Goal: Task Accomplishment & Management: Complete application form

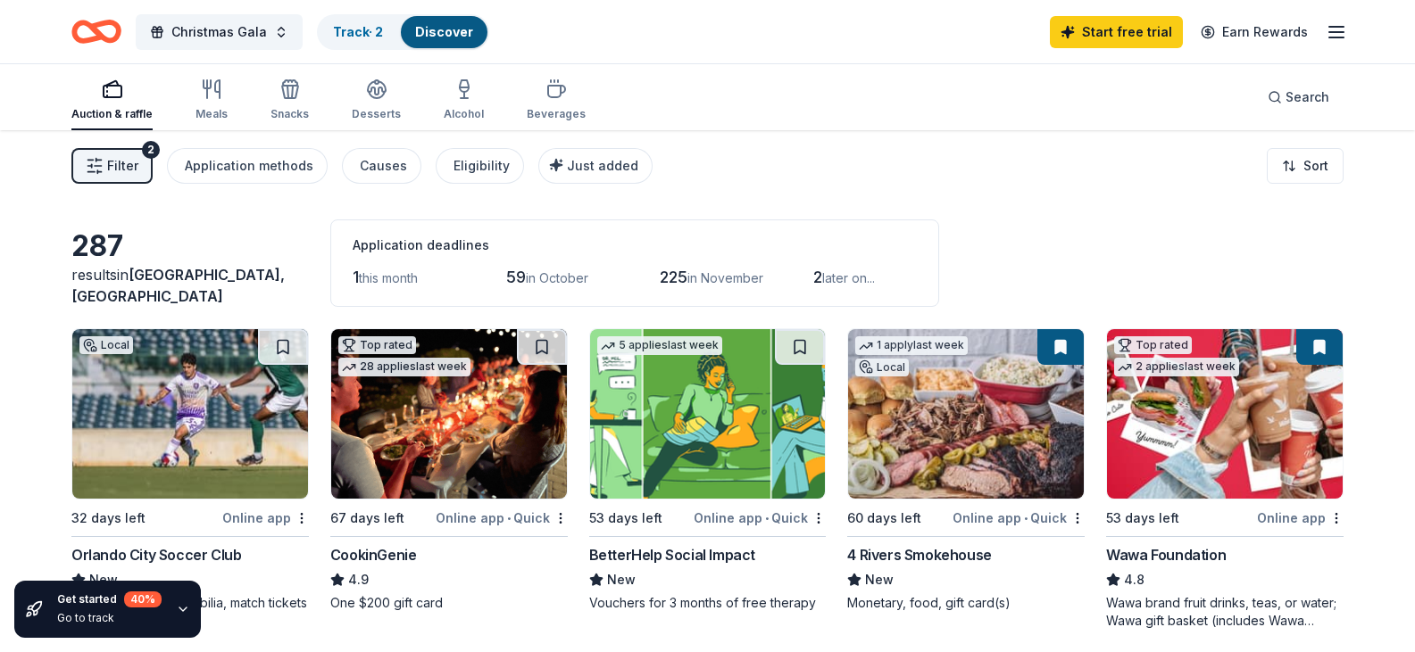
scroll to position [607, 0]
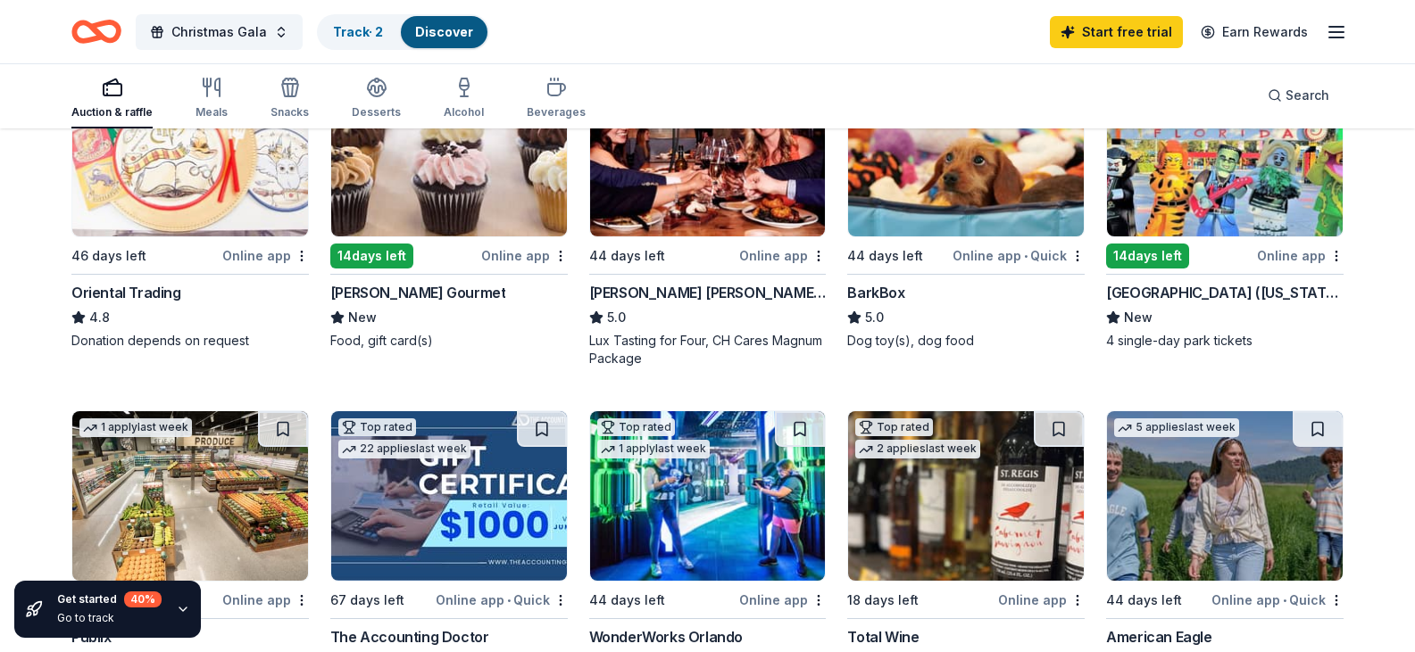
click at [930, 237] on img at bounding box center [966, 152] width 236 height 170
click at [1183, 237] on img at bounding box center [1225, 152] width 236 height 170
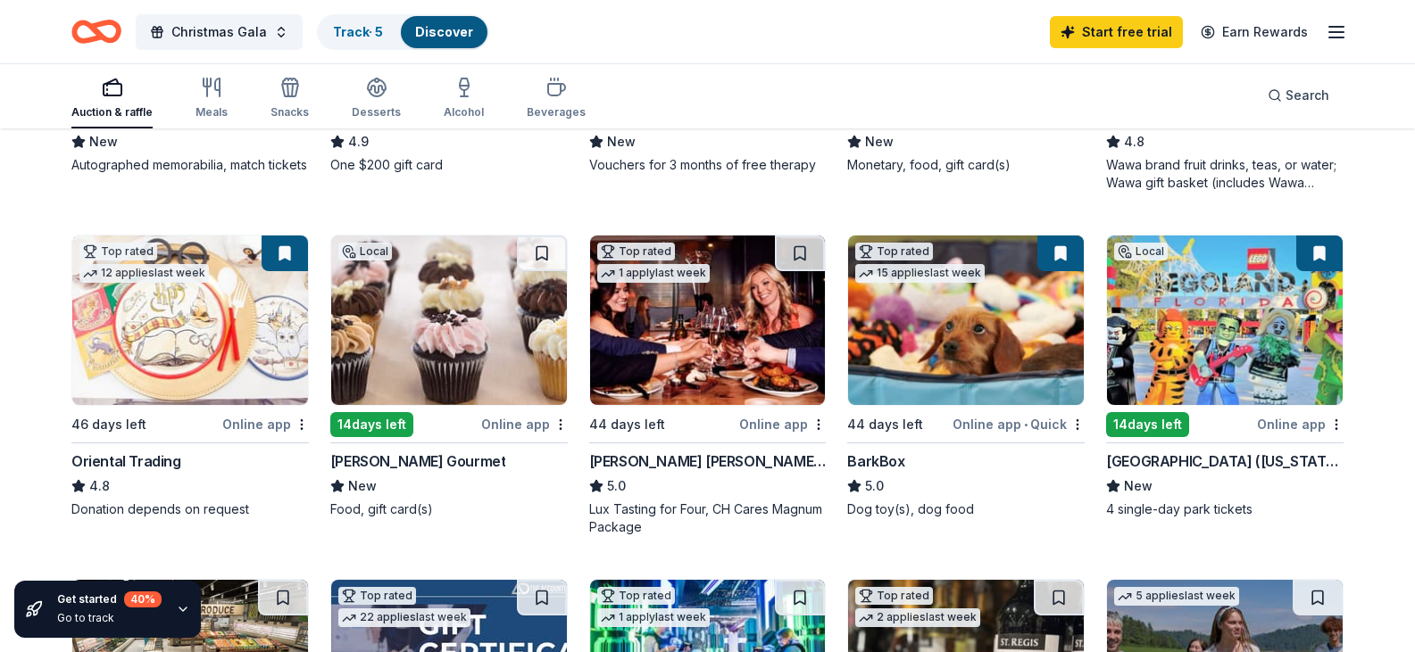
scroll to position [428, 0]
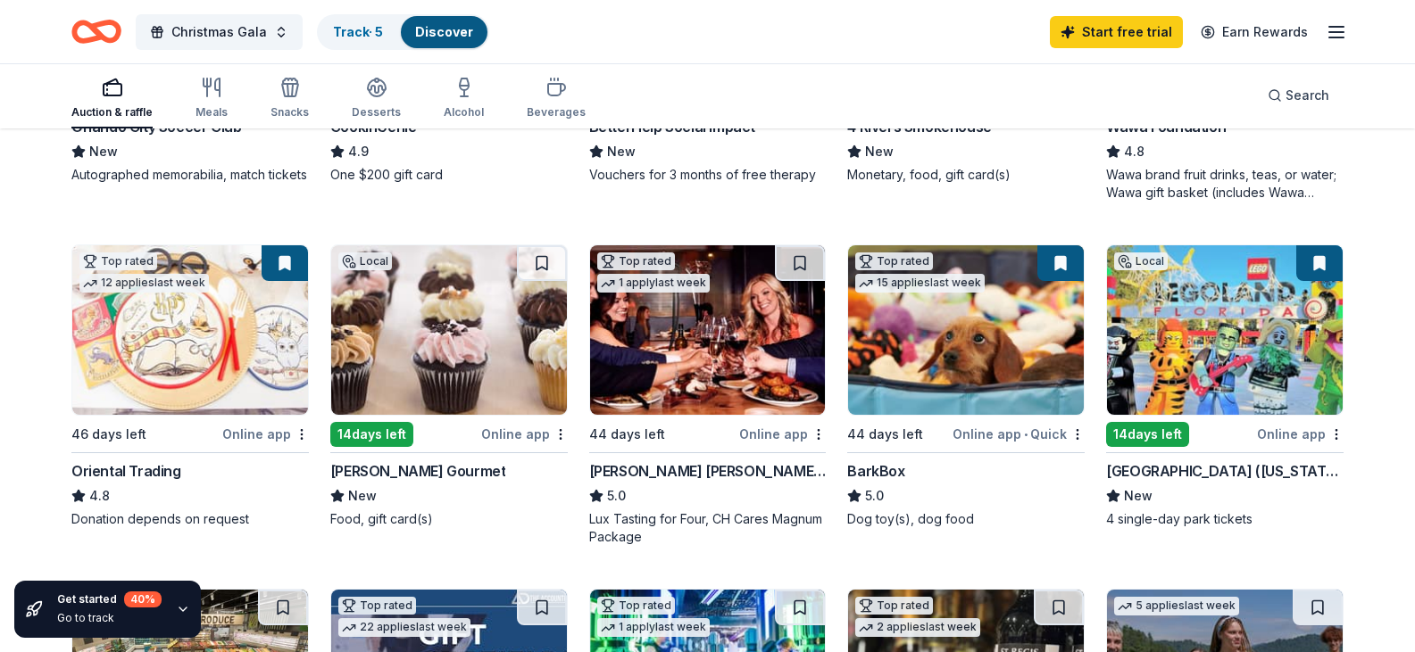
click at [1324, 281] on button at bounding box center [1319, 263] width 46 height 36
click at [1319, 281] on button at bounding box center [1319, 263] width 46 height 36
click at [1204, 415] on img at bounding box center [1225, 330] width 236 height 170
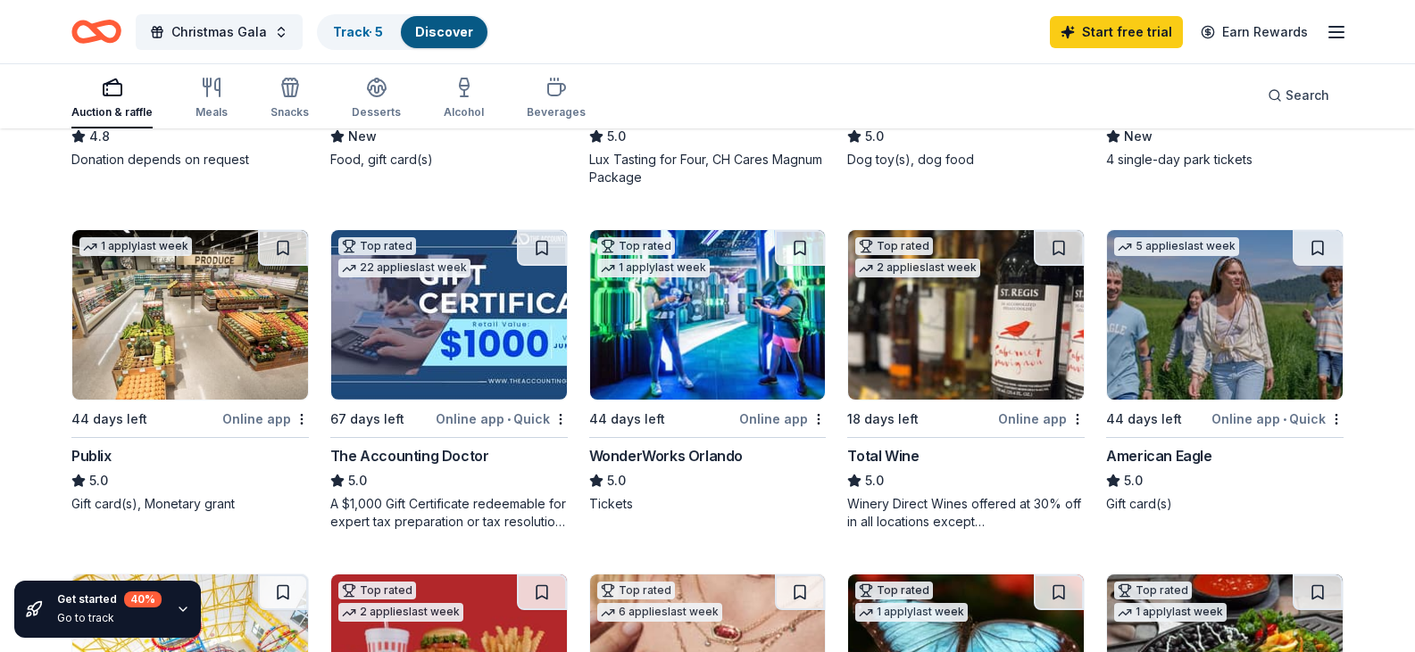
scroll to position [875, 0]
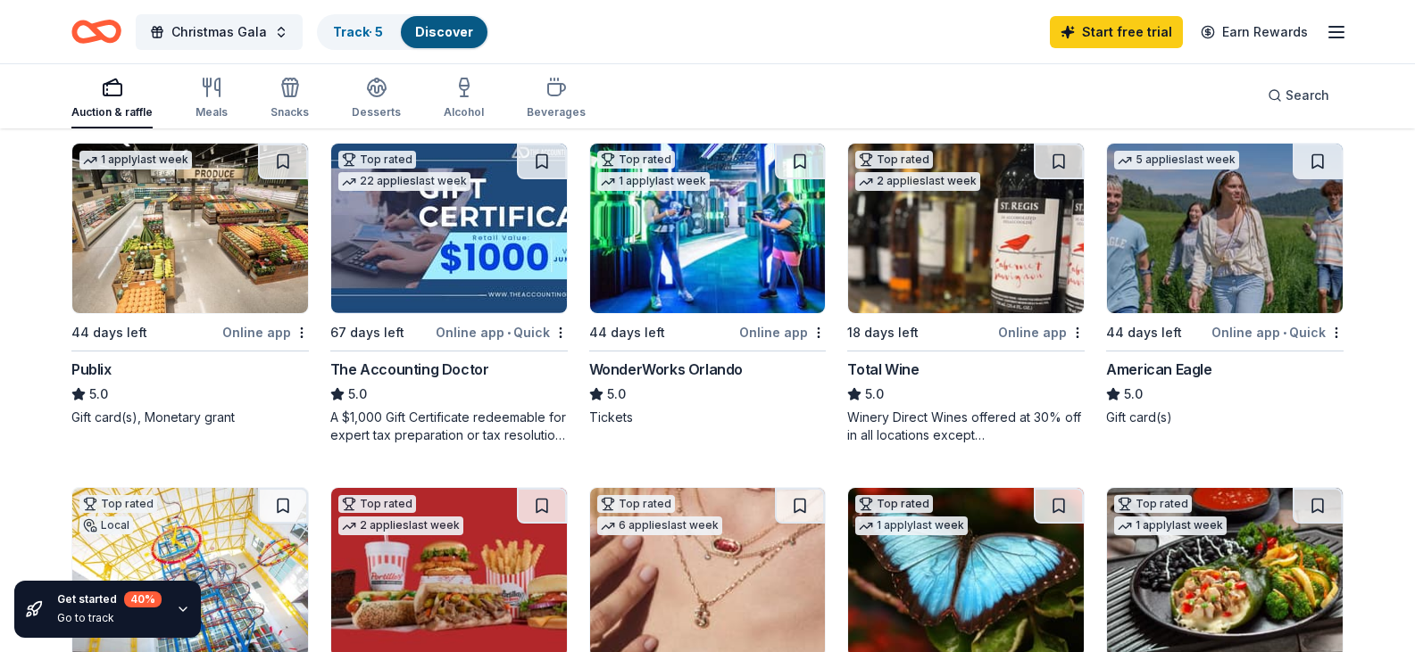
click at [200, 313] on img at bounding box center [190, 229] width 236 height 170
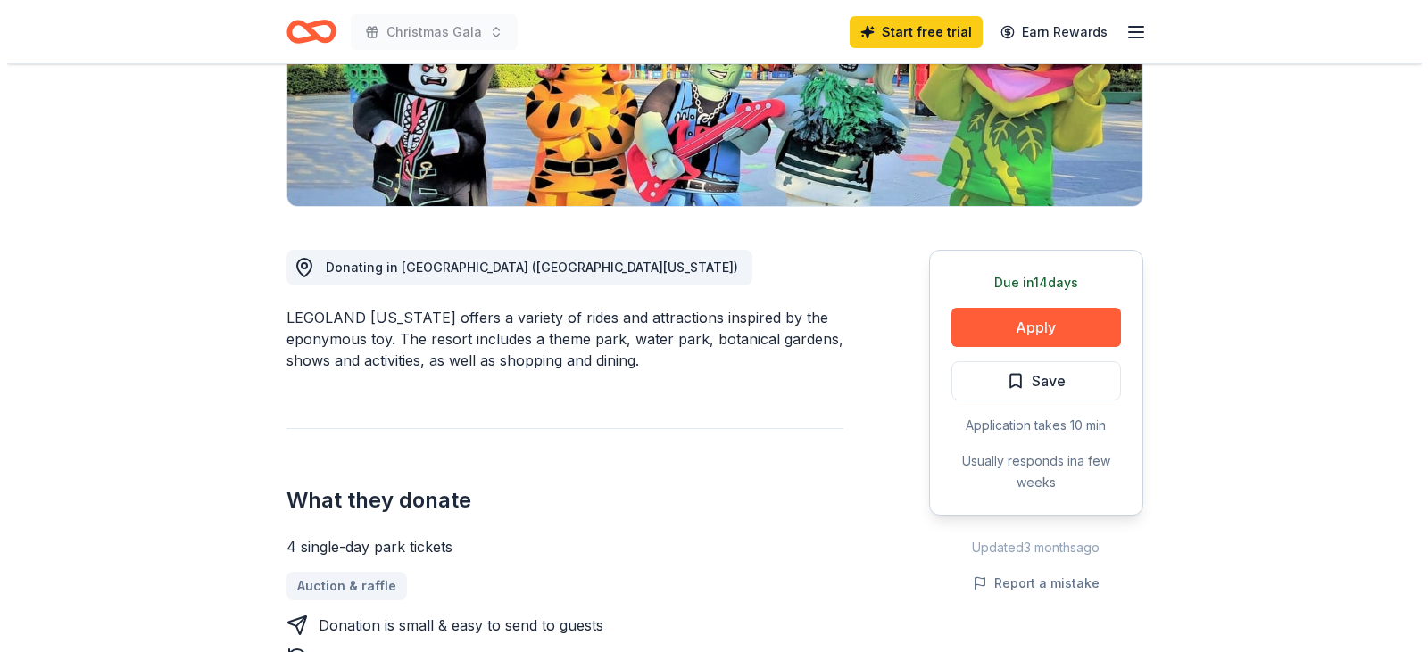
scroll to position [357, 0]
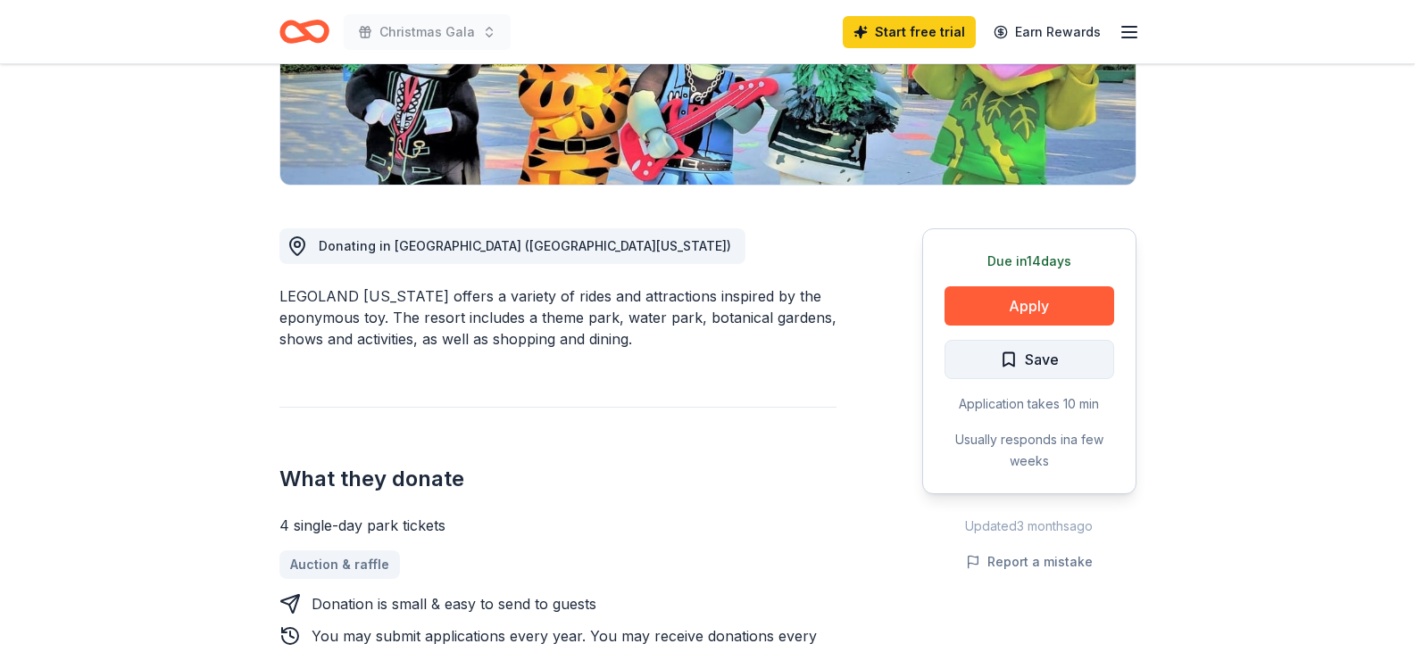
click at [1009, 355] on span "Save" at bounding box center [1029, 359] width 59 height 23
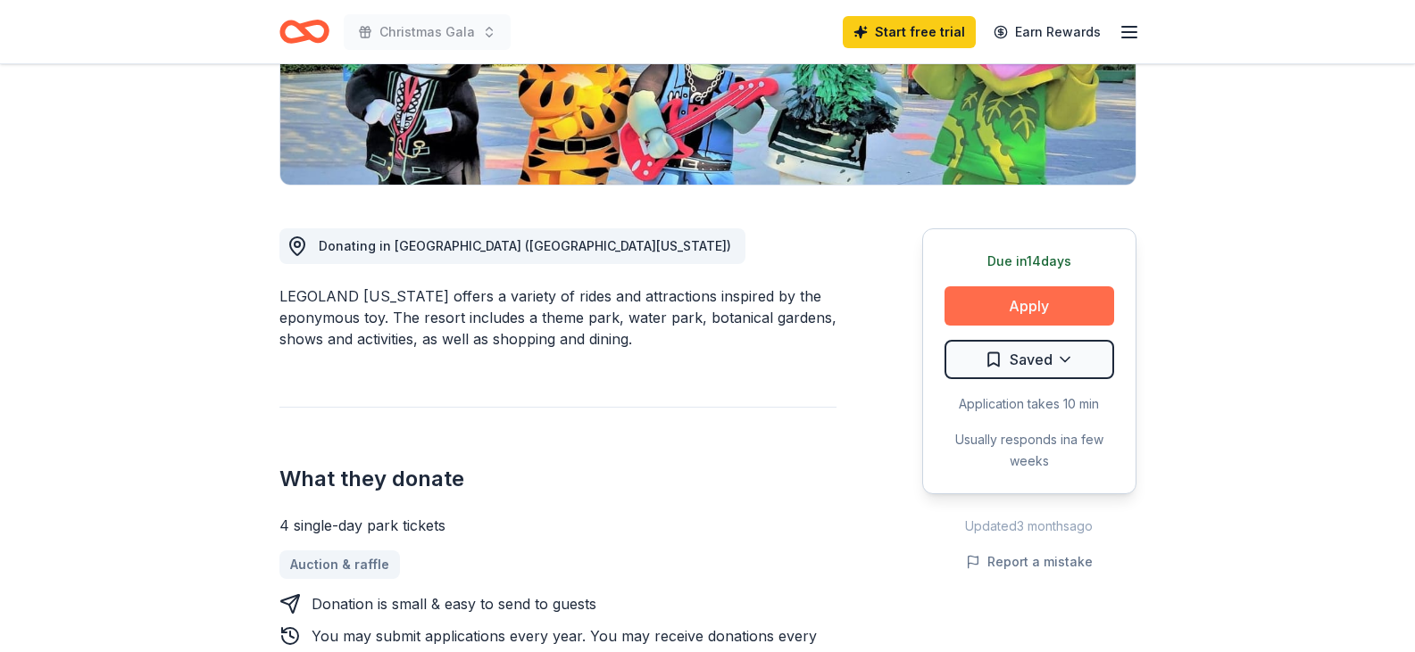
click at [1021, 305] on button "Apply" at bounding box center [1029, 305] width 170 height 39
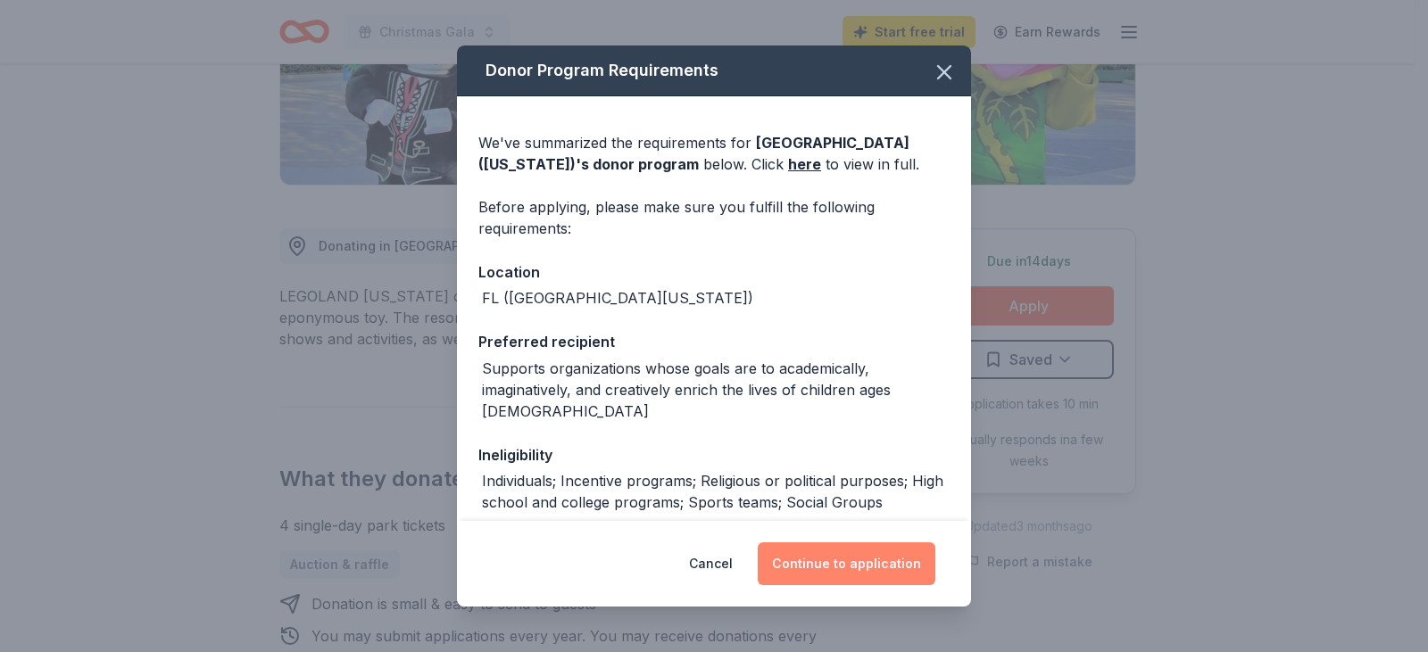
click at [874, 572] on button "Continue to application" at bounding box center [847, 564] width 178 height 43
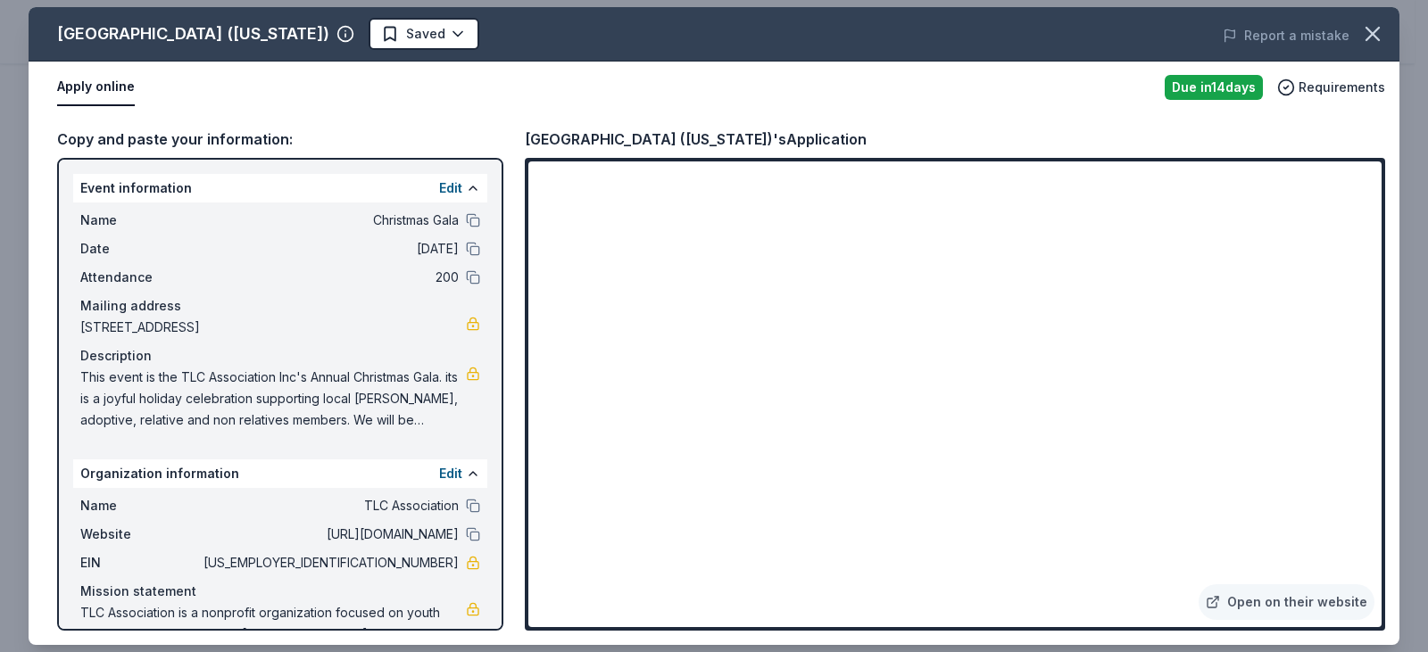
click at [1414, 170] on div "LEGOLAND Resort (Florida) Saved Report a mistake Apply online Due in 14 days Re…" at bounding box center [714, 326] width 1428 height 652
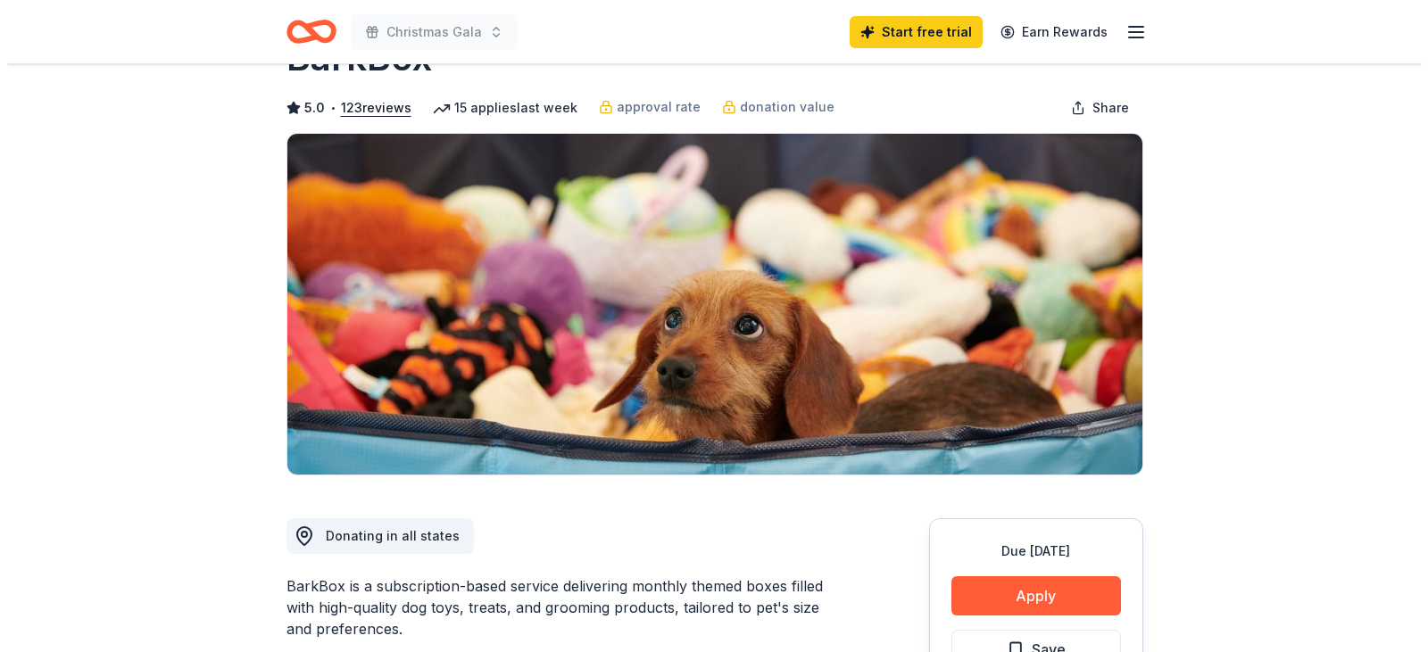
scroll to position [178, 0]
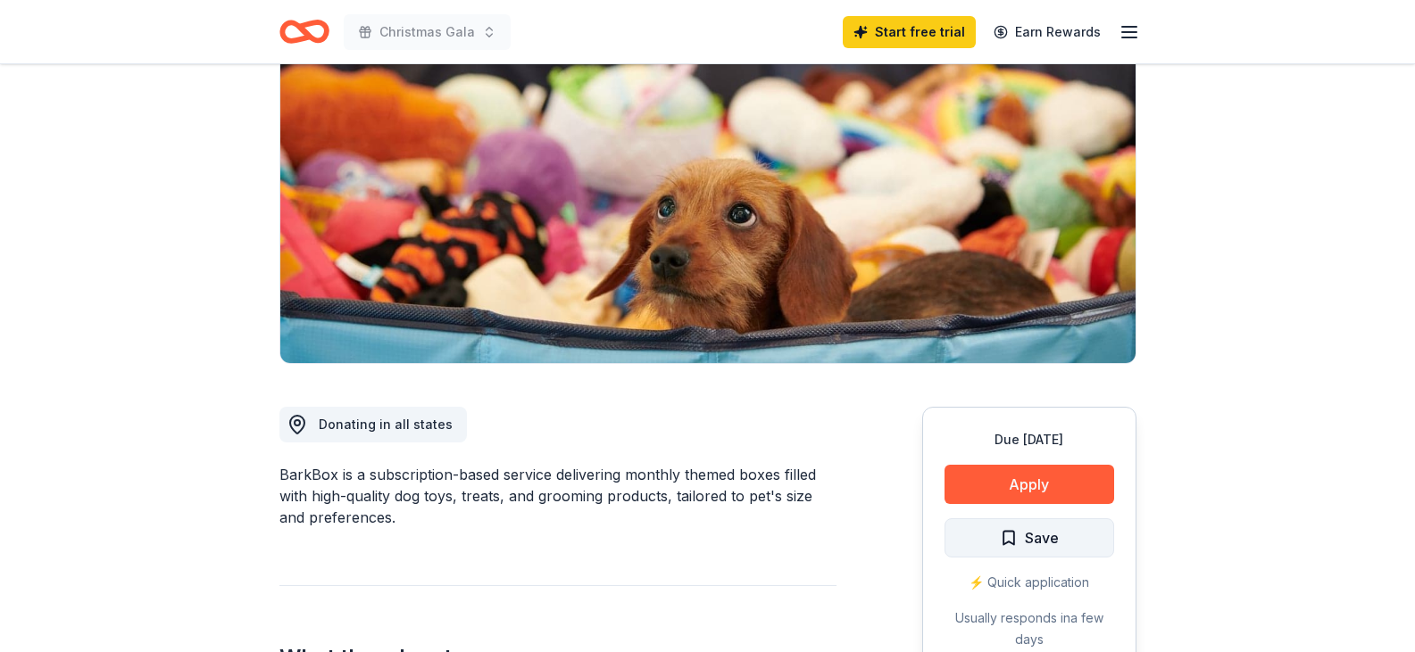
click at [1023, 529] on span "Save" at bounding box center [1029, 538] width 59 height 23
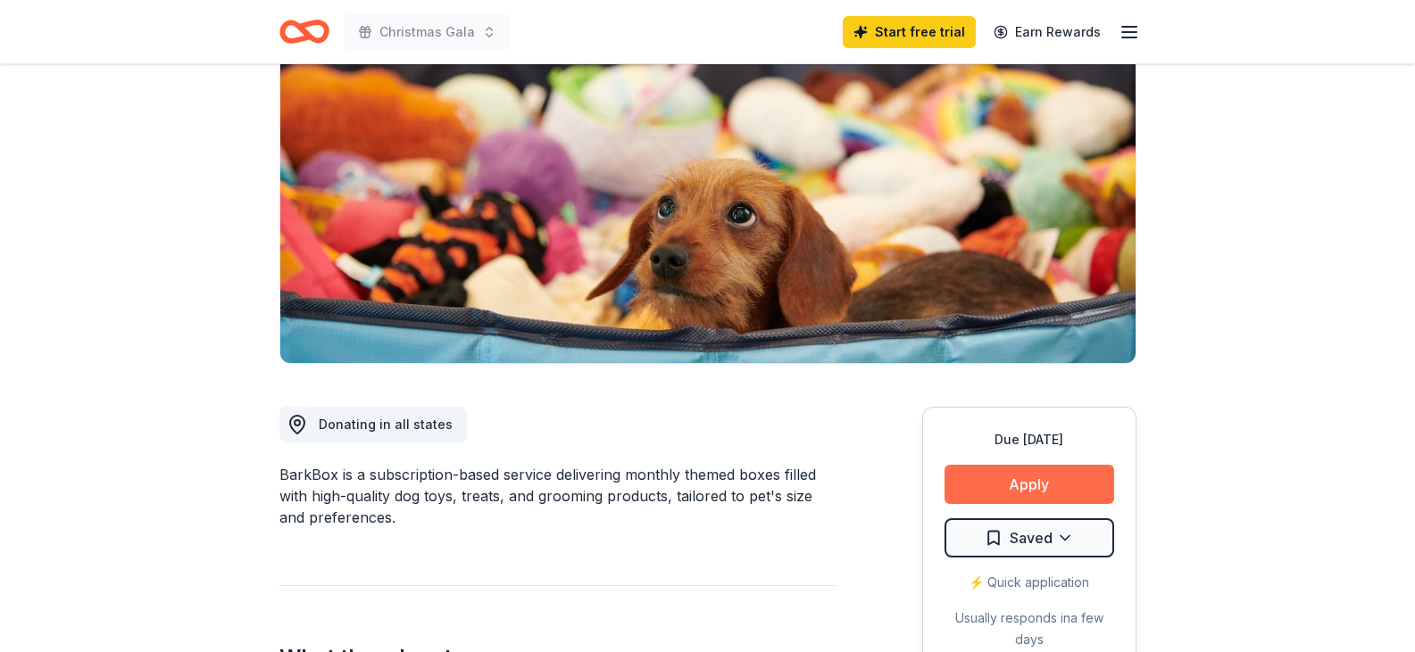
click at [1020, 477] on button "Apply" at bounding box center [1029, 484] width 170 height 39
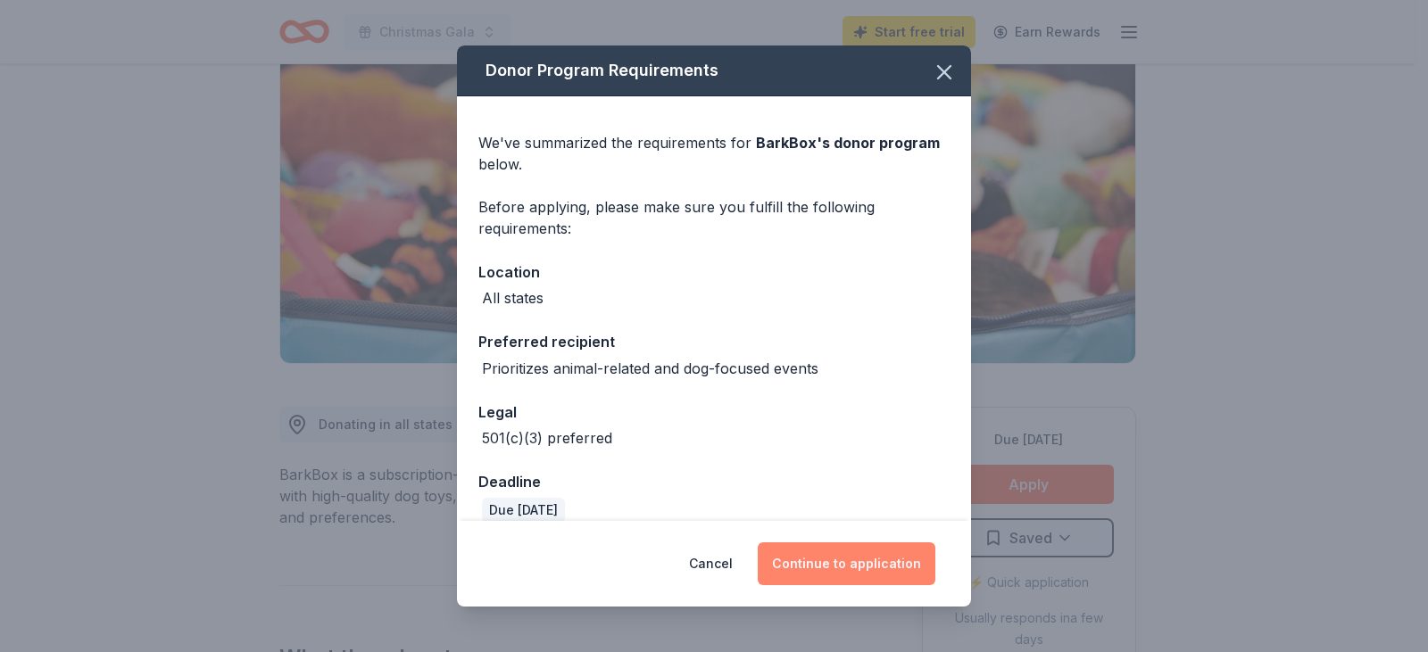
drag, startPoint x: 839, startPoint y: 566, endPoint x: 826, endPoint y: 556, distance: 15.9
click at [837, 566] on button "Continue to application" at bounding box center [847, 564] width 178 height 43
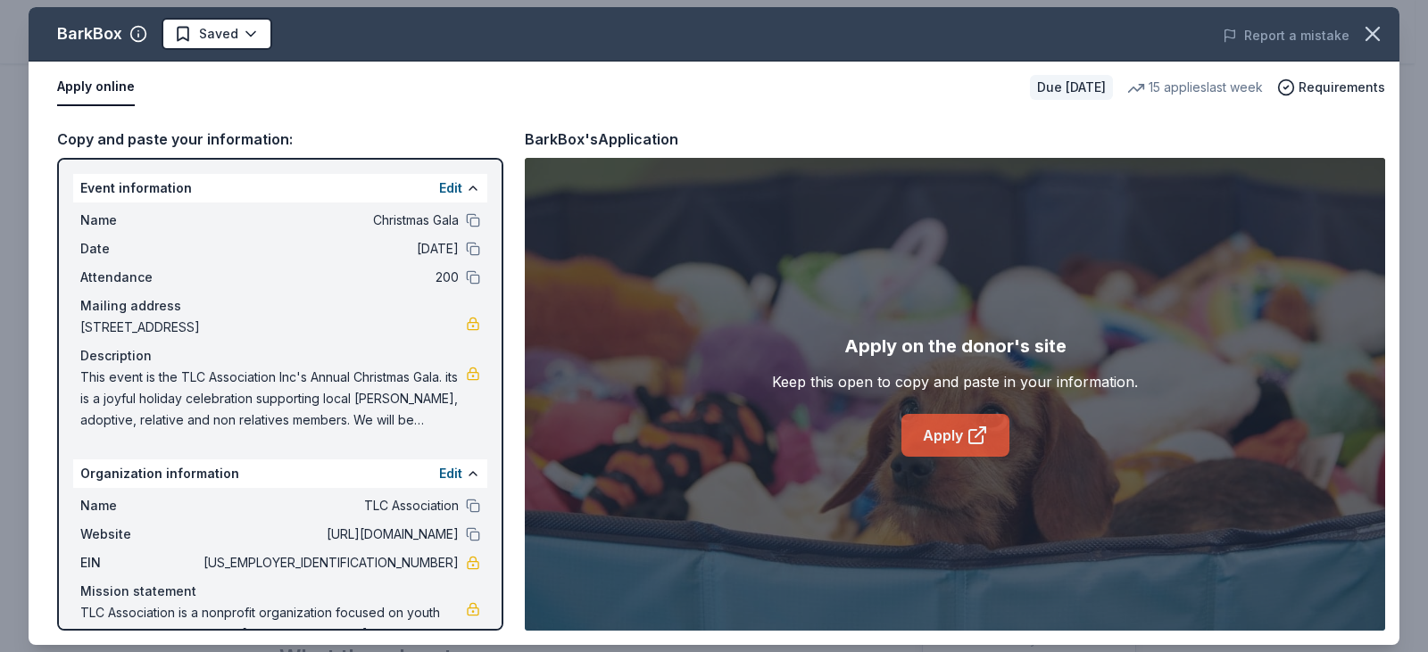
click at [948, 435] on link "Apply" at bounding box center [955, 435] width 108 height 43
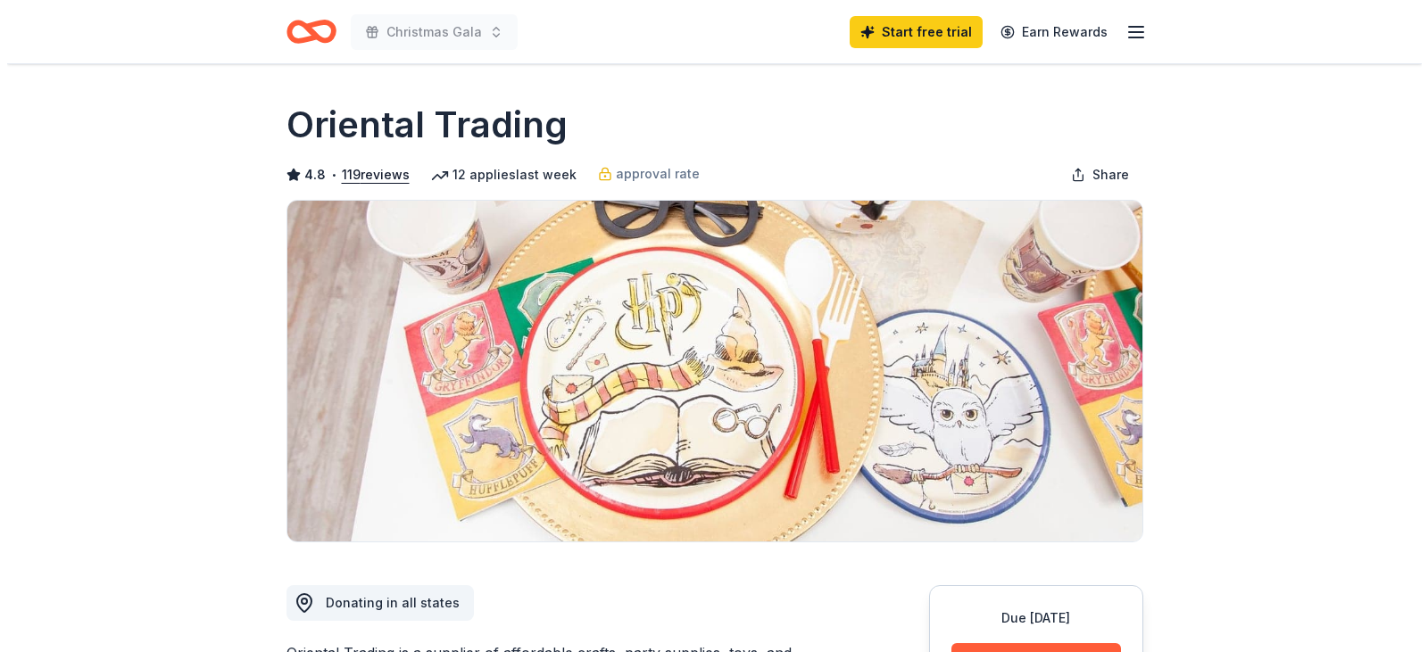
scroll to position [268, 0]
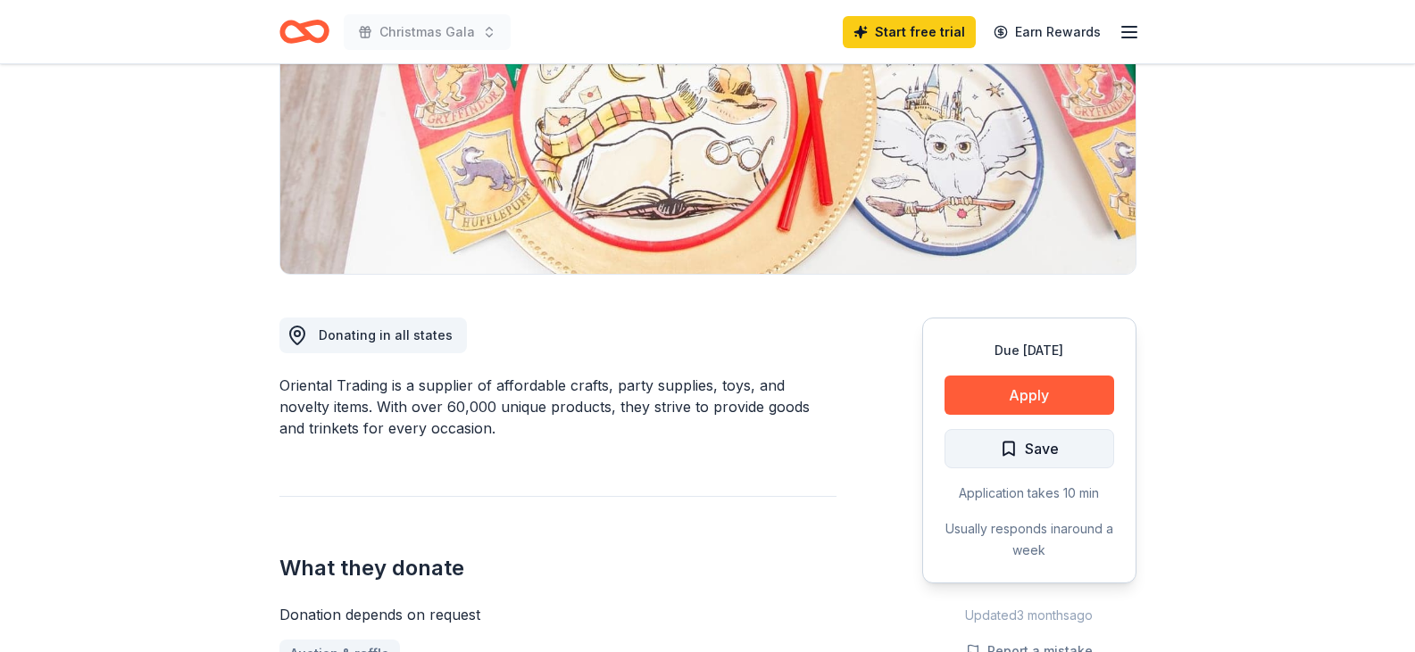
click at [1007, 448] on span "Save" at bounding box center [1029, 448] width 59 height 23
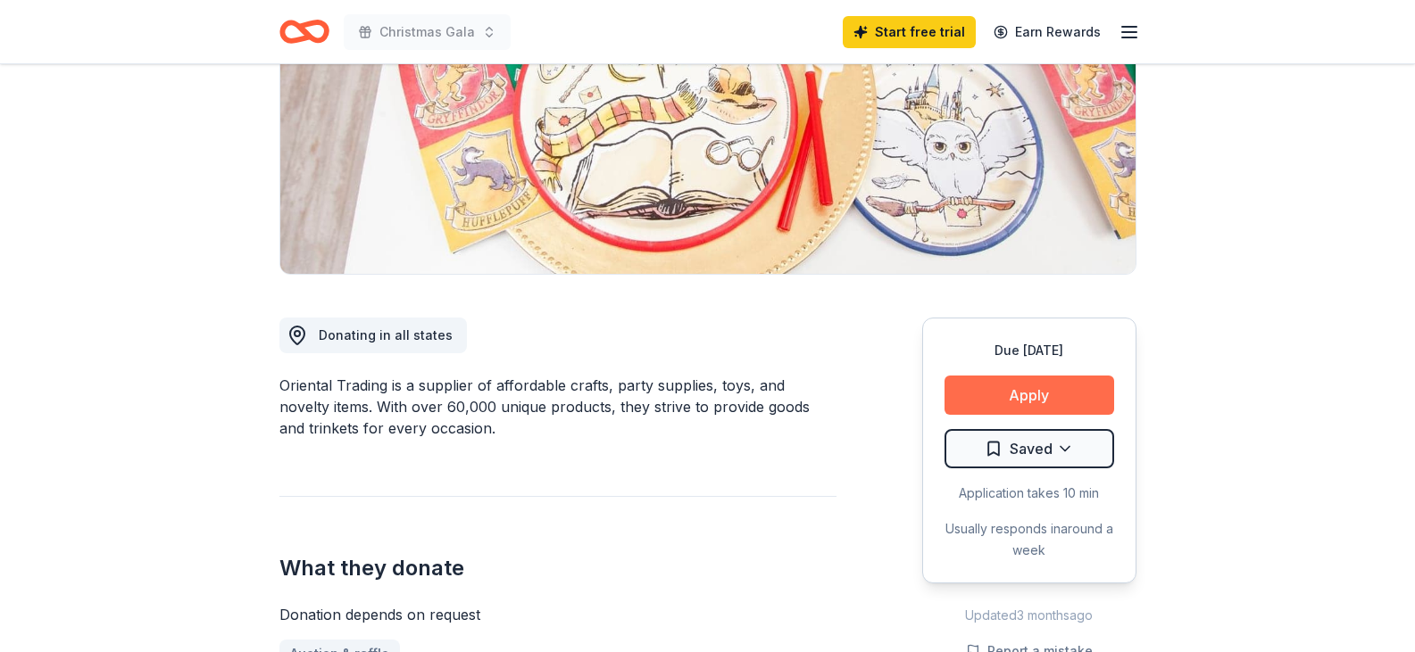
click at [1023, 393] on button "Apply" at bounding box center [1029, 395] width 170 height 39
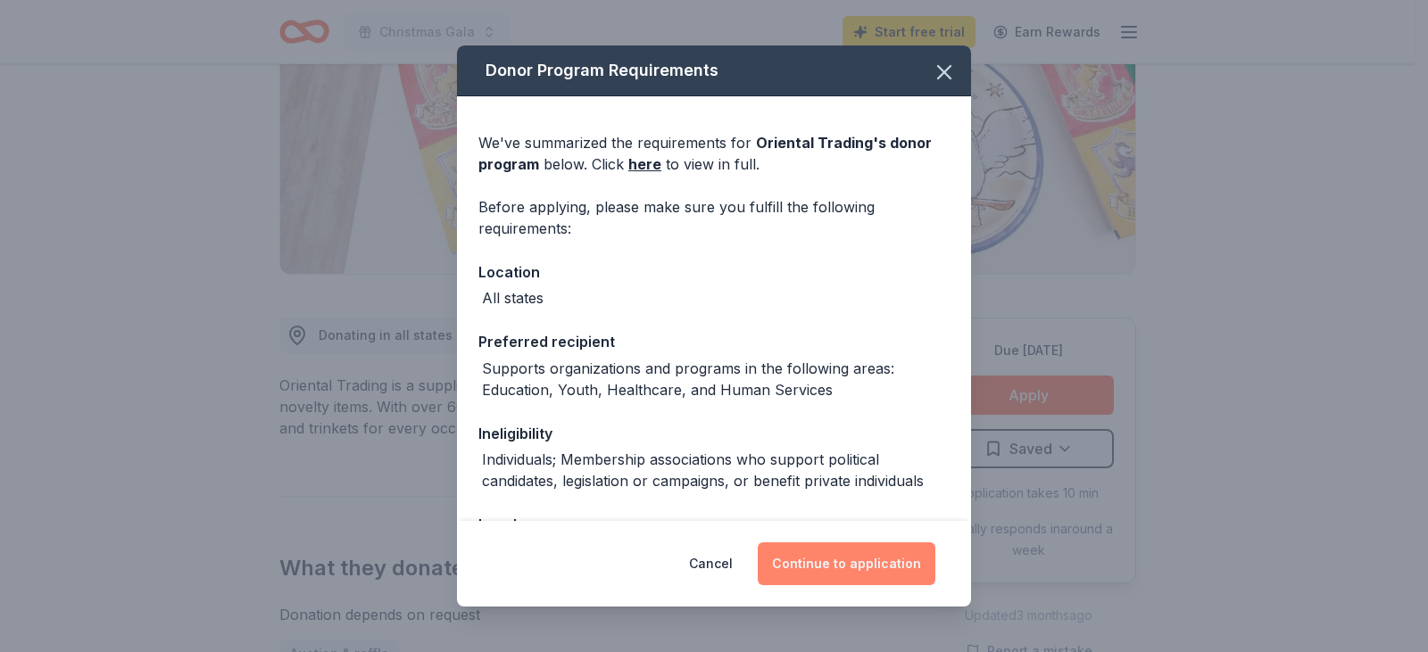
click at [830, 553] on button "Continue to application" at bounding box center [847, 564] width 178 height 43
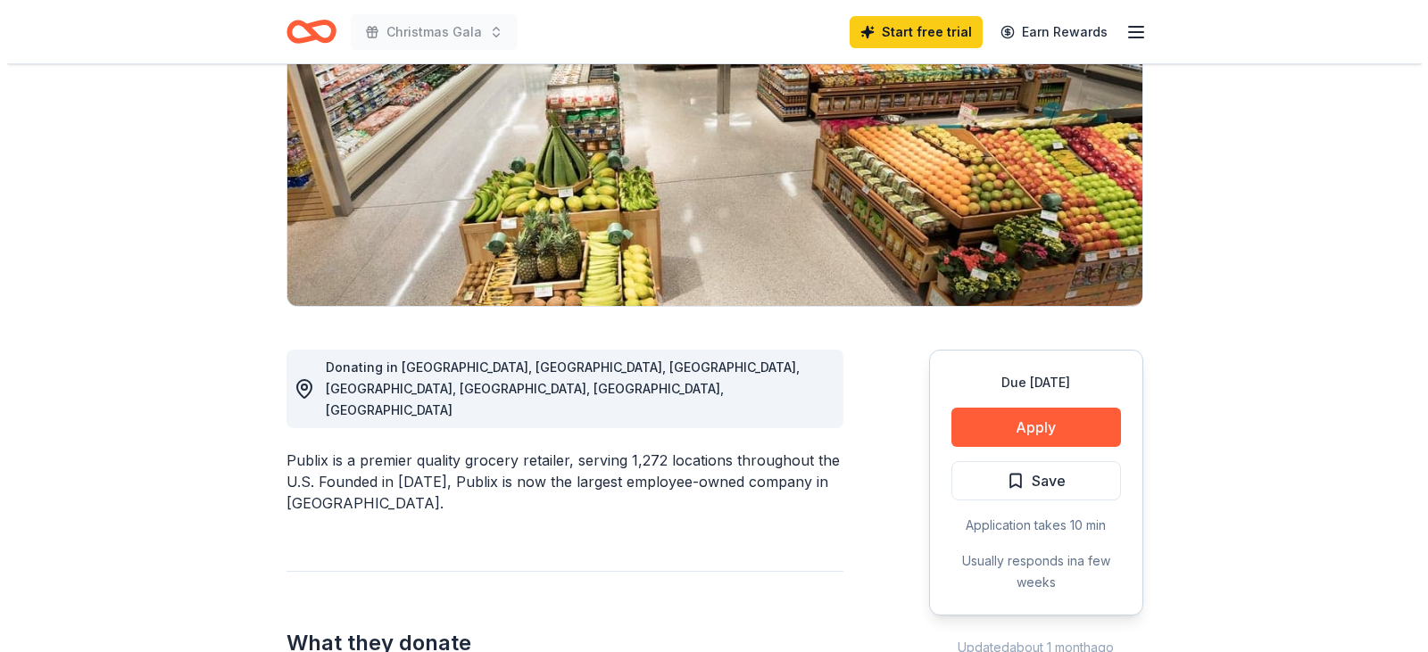
scroll to position [268, 0]
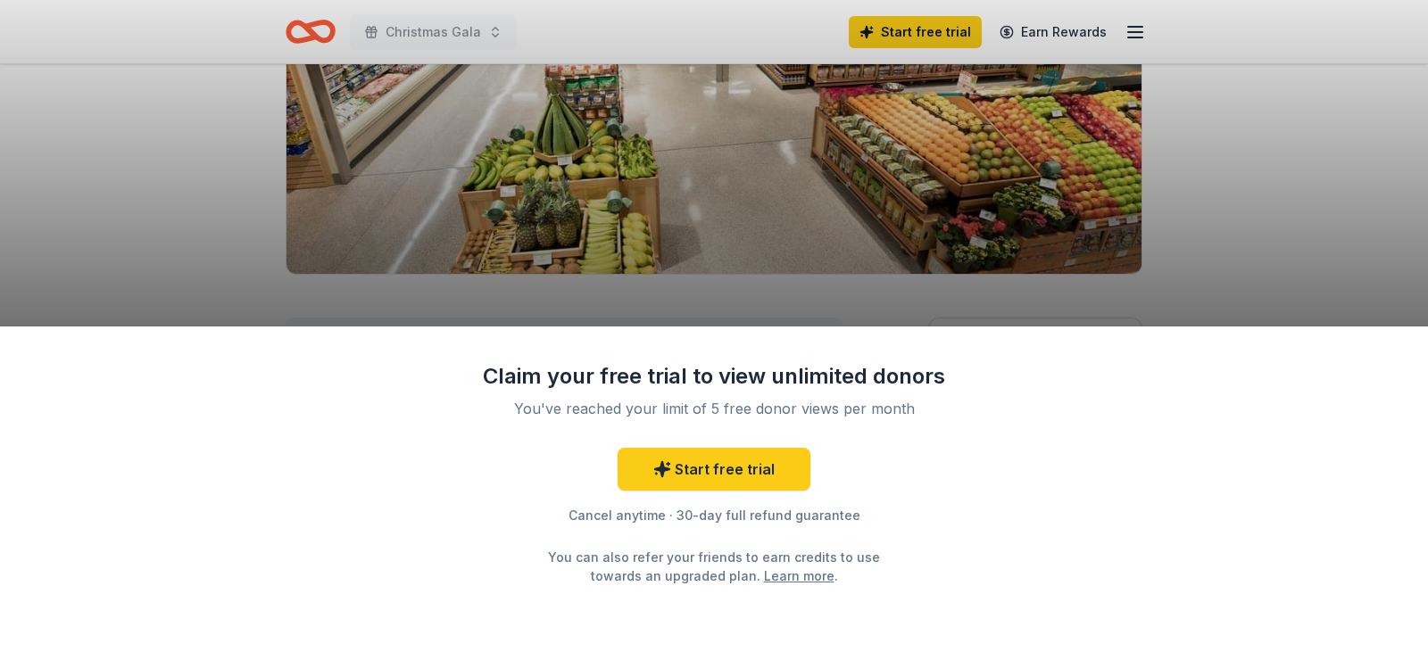
click at [1017, 448] on div "Claim your free trial to view unlimited donors You've reached your limit of 5 f…" at bounding box center [714, 490] width 1428 height 327
click at [1220, 262] on div "Claim your free trial to view unlimited donors You've reached your limit of 5 f…" at bounding box center [714, 326] width 1428 height 652
